Goal: Task Accomplishment & Management: Use online tool/utility

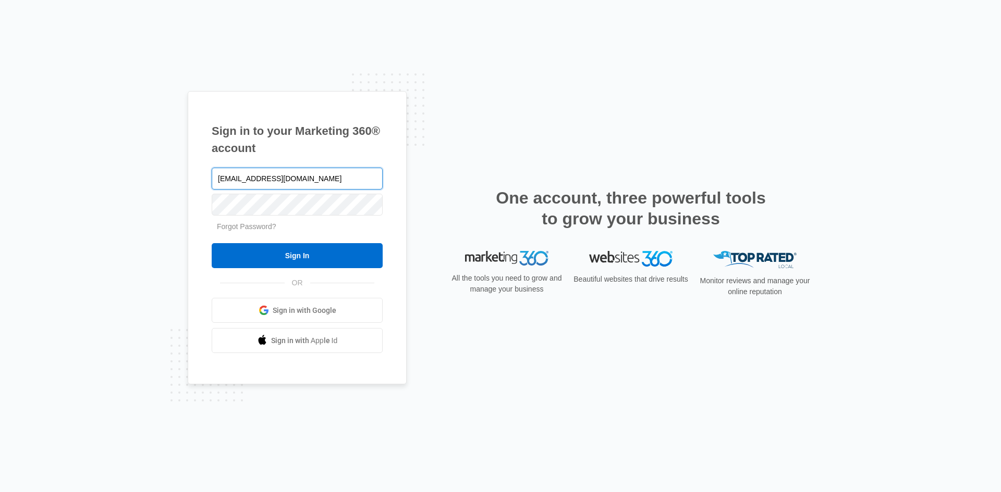
type input "[EMAIL_ADDRESS][DOMAIN_NAME]"
click at [212, 243] on input "Sign In" at bounding box center [297, 255] width 171 height 25
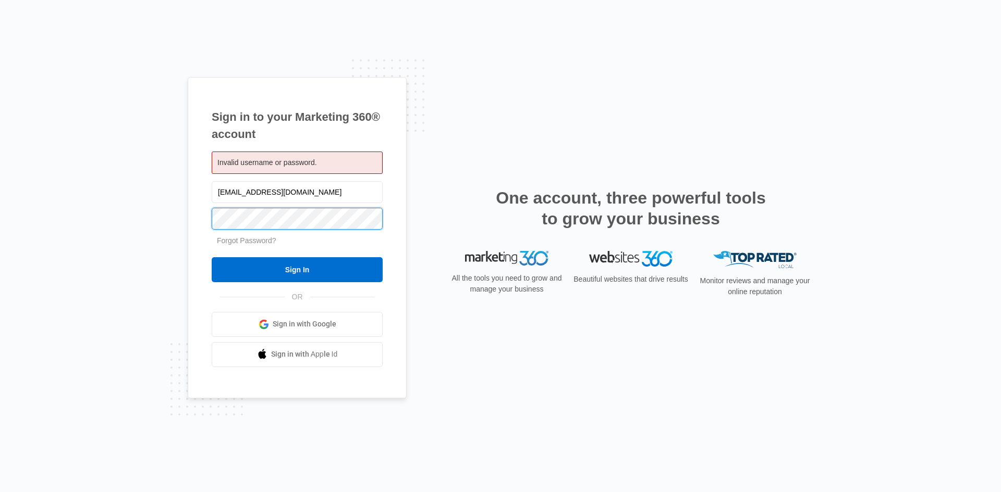
click at [212, 257] on input "Sign In" at bounding box center [297, 269] width 171 height 25
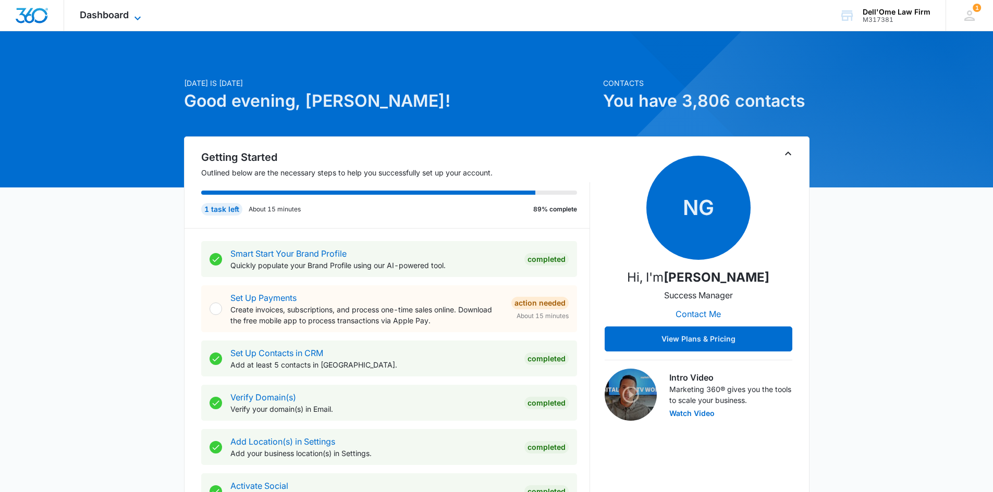
click at [128, 11] on span "Dashboard" at bounding box center [104, 14] width 49 height 11
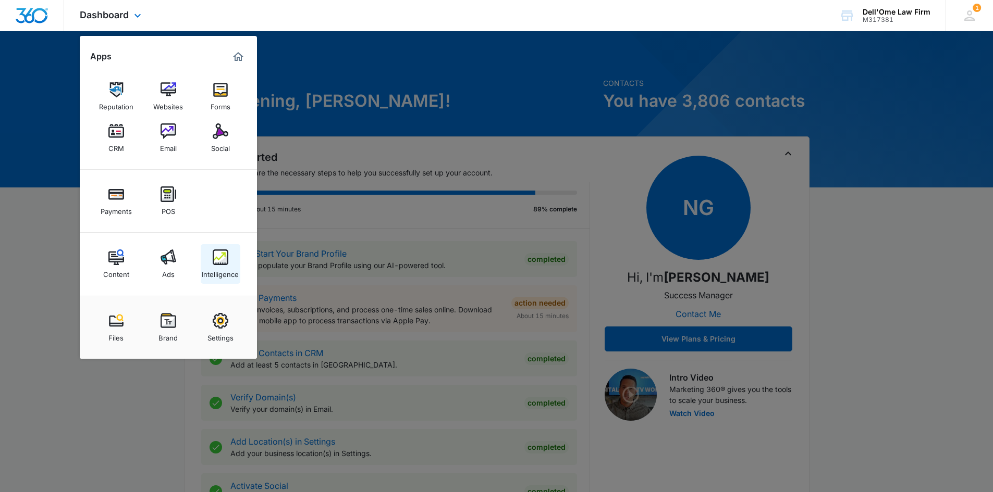
click at [215, 268] on div "Intelligence" at bounding box center [220, 272] width 37 height 14
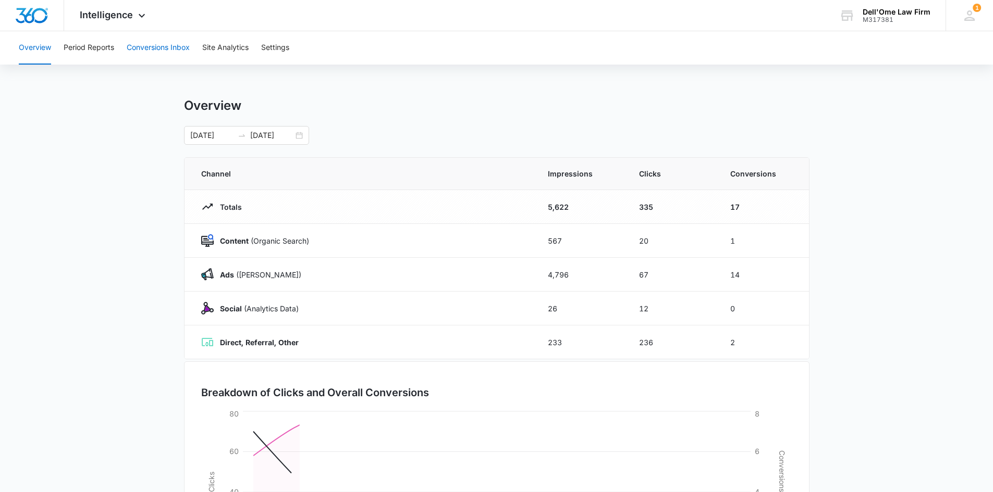
click at [167, 44] on button "Conversions Inbox" at bounding box center [158, 47] width 63 height 33
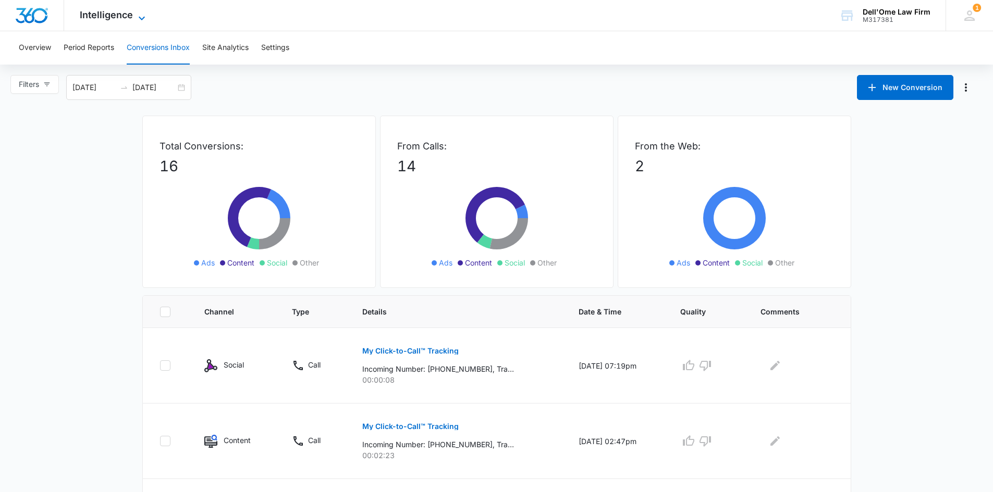
click at [143, 10] on div "Intelligence Apps Reputation Websites Forms CRM Email Social Payments POS Conte…" at bounding box center [114, 15] width 100 height 31
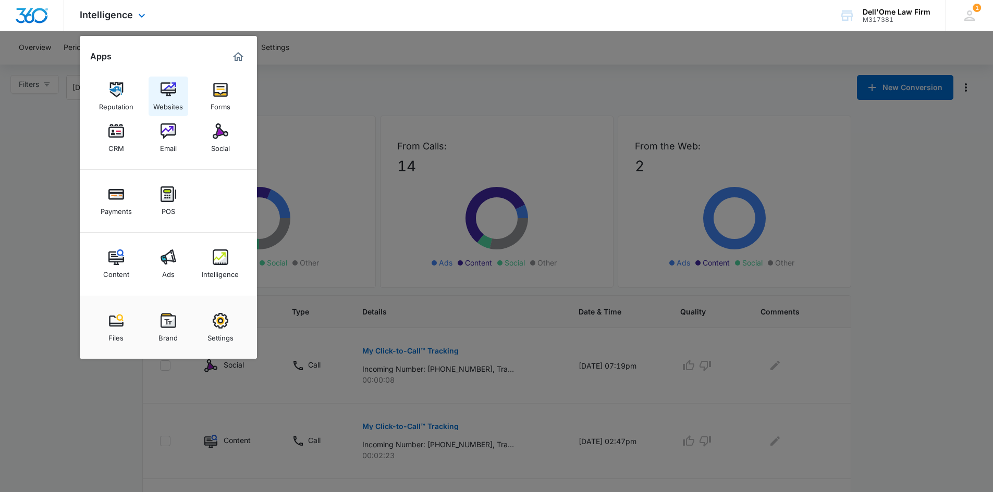
click at [161, 96] on img at bounding box center [169, 90] width 16 height 16
